Goal: Entertainment & Leisure: Consume media (video, audio)

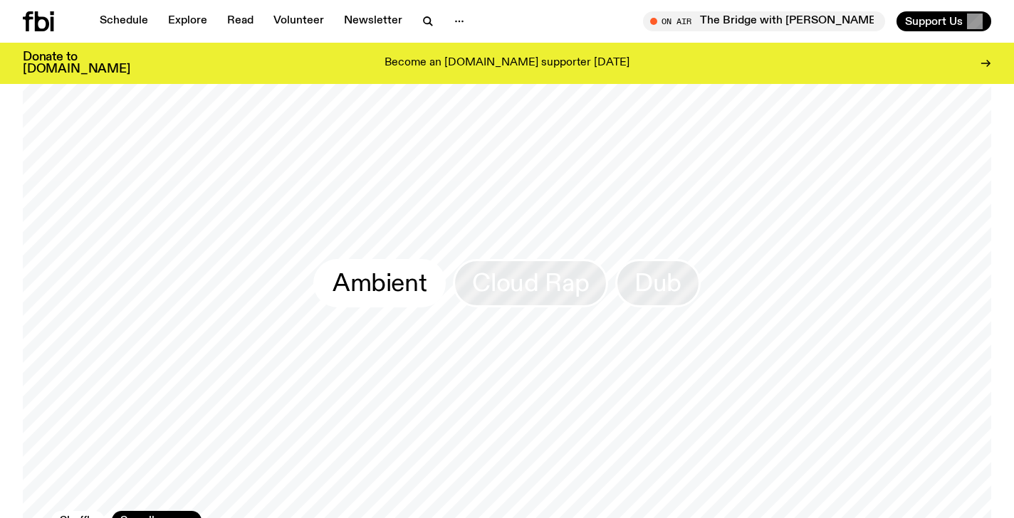
scroll to position [1152, 0]
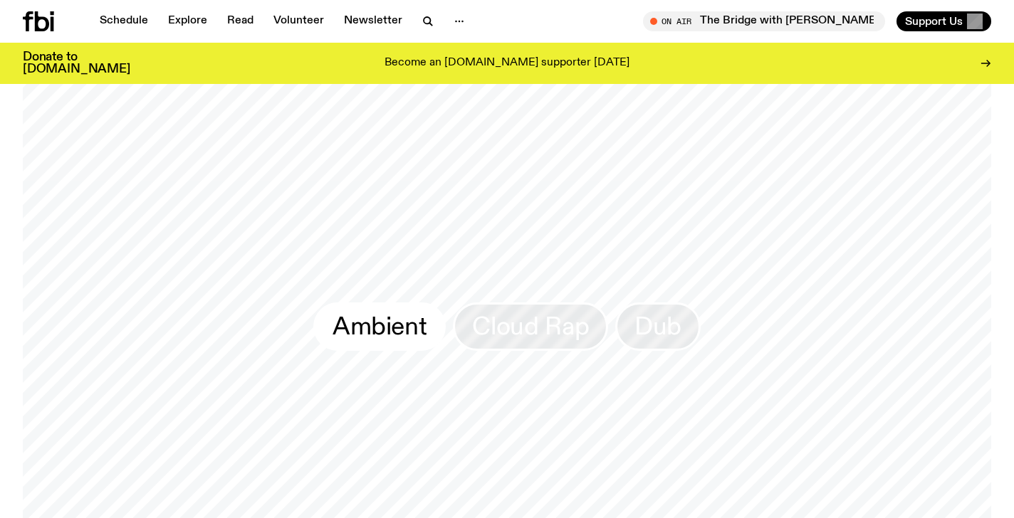
click at [384, 333] on span "Ambient" at bounding box center [379, 327] width 94 height 28
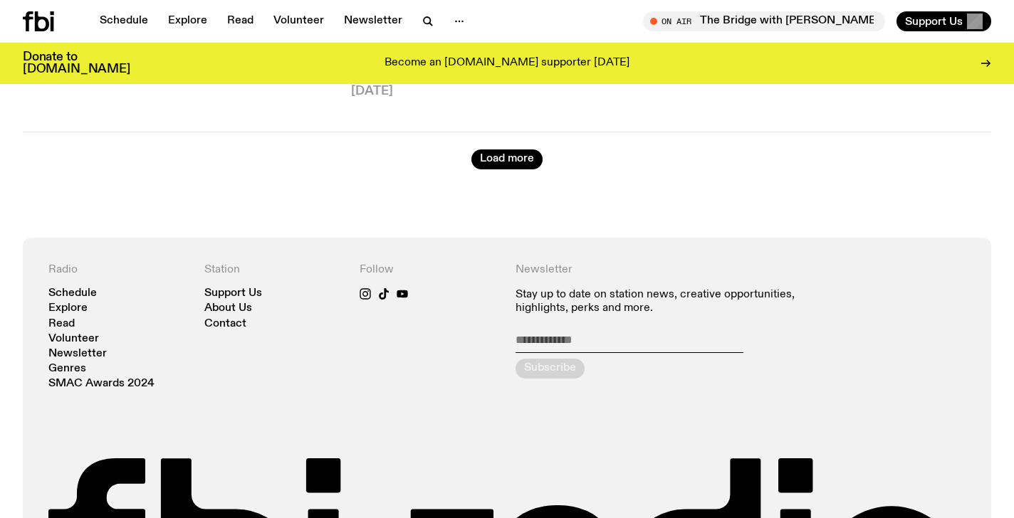
scroll to position [3991, 0]
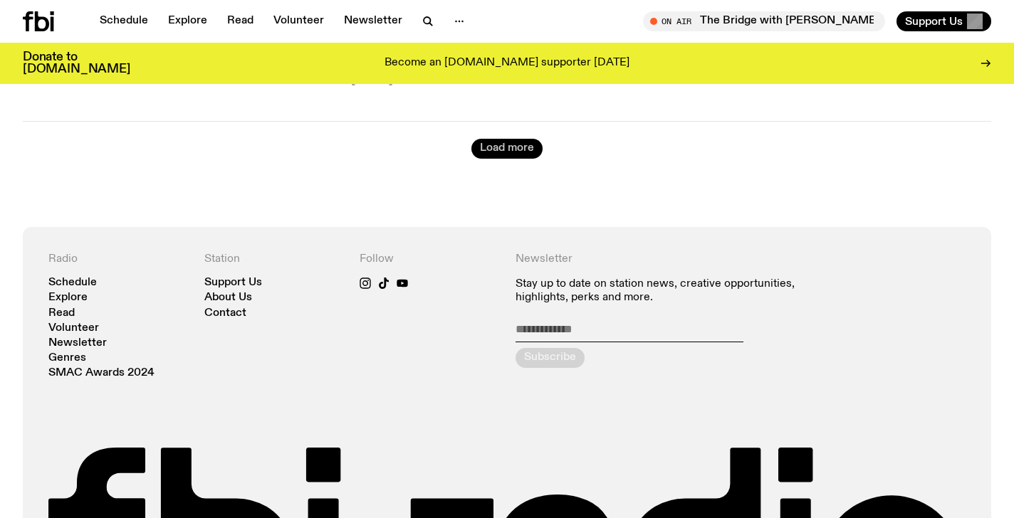
click at [503, 139] on button "Load more" at bounding box center [506, 149] width 71 height 20
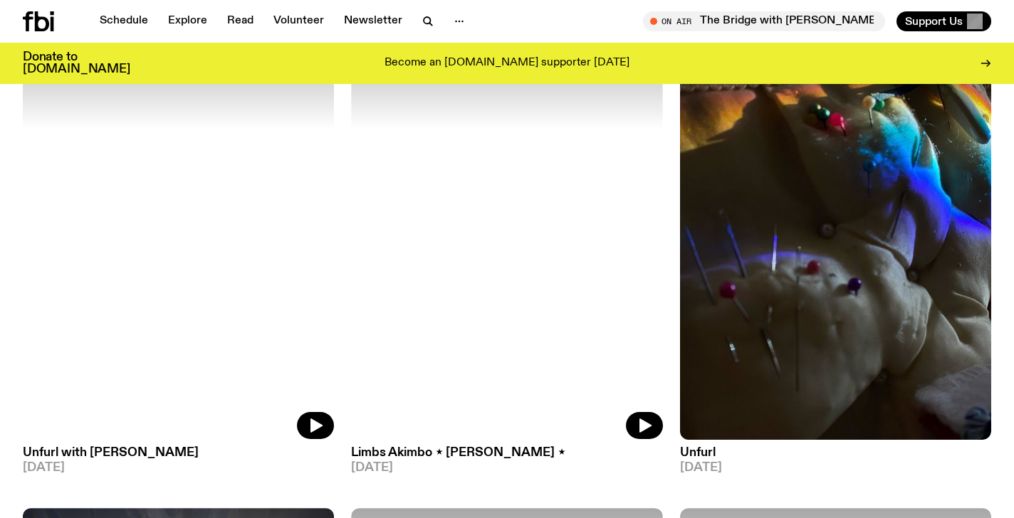
scroll to position [6562, 0]
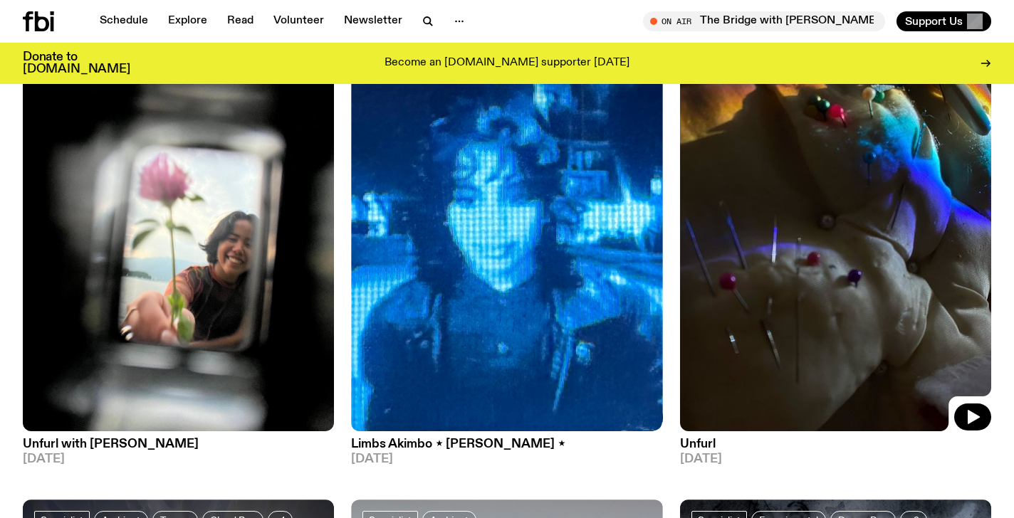
click at [765, 342] on img at bounding box center [835, 223] width 311 height 415
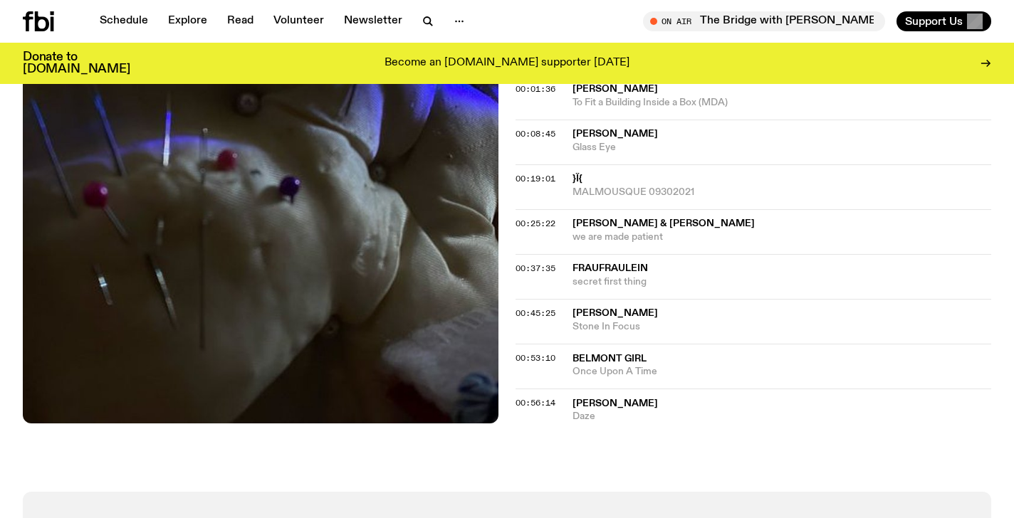
scroll to position [587, 0]
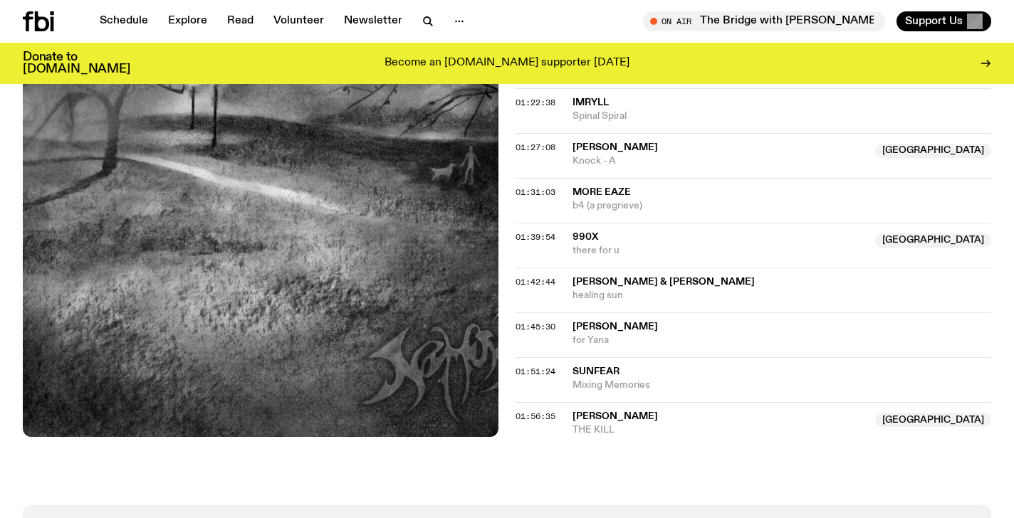
scroll to position [1543, 0]
